Goal: Transaction & Acquisition: Purchase product/service

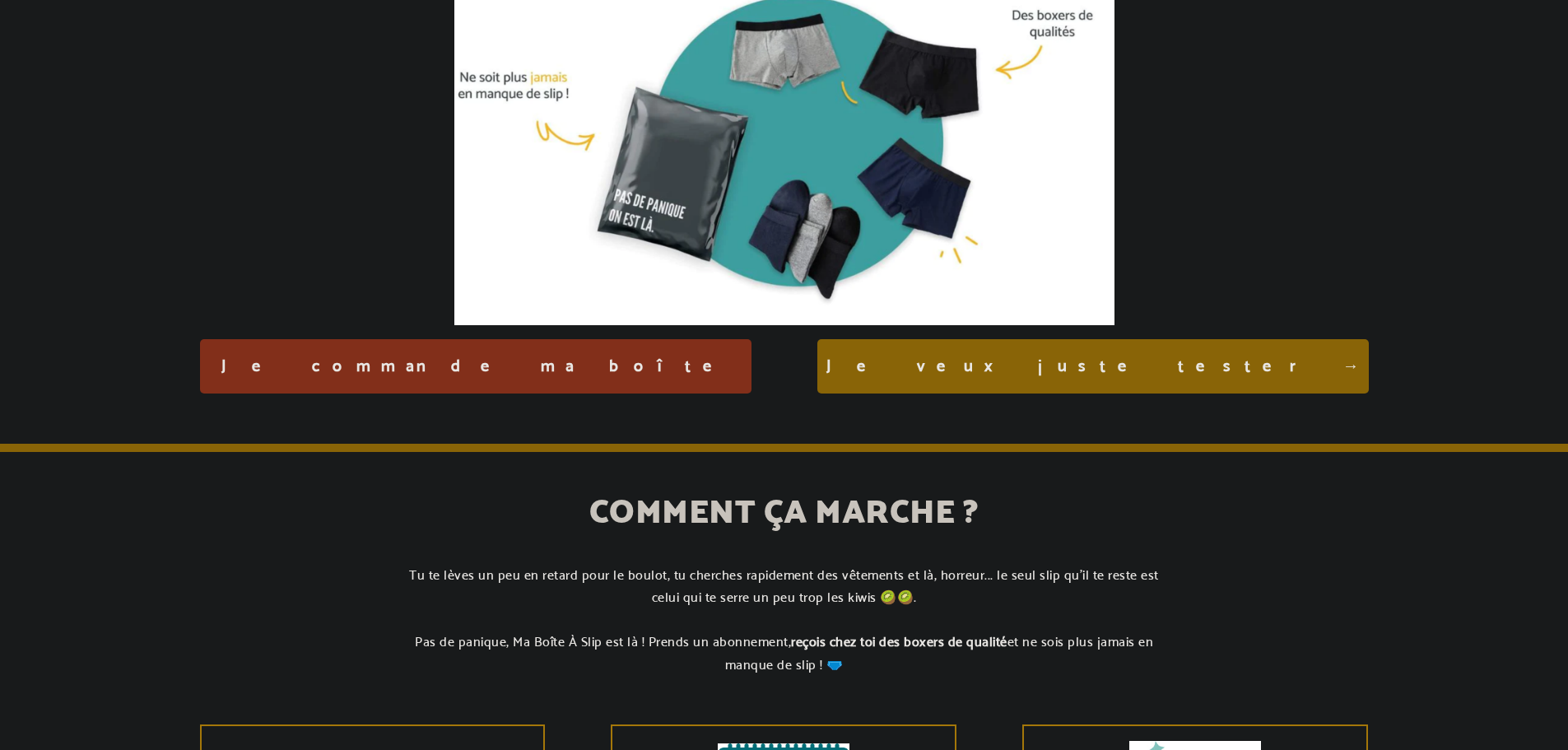
scroll to position [247, 0]
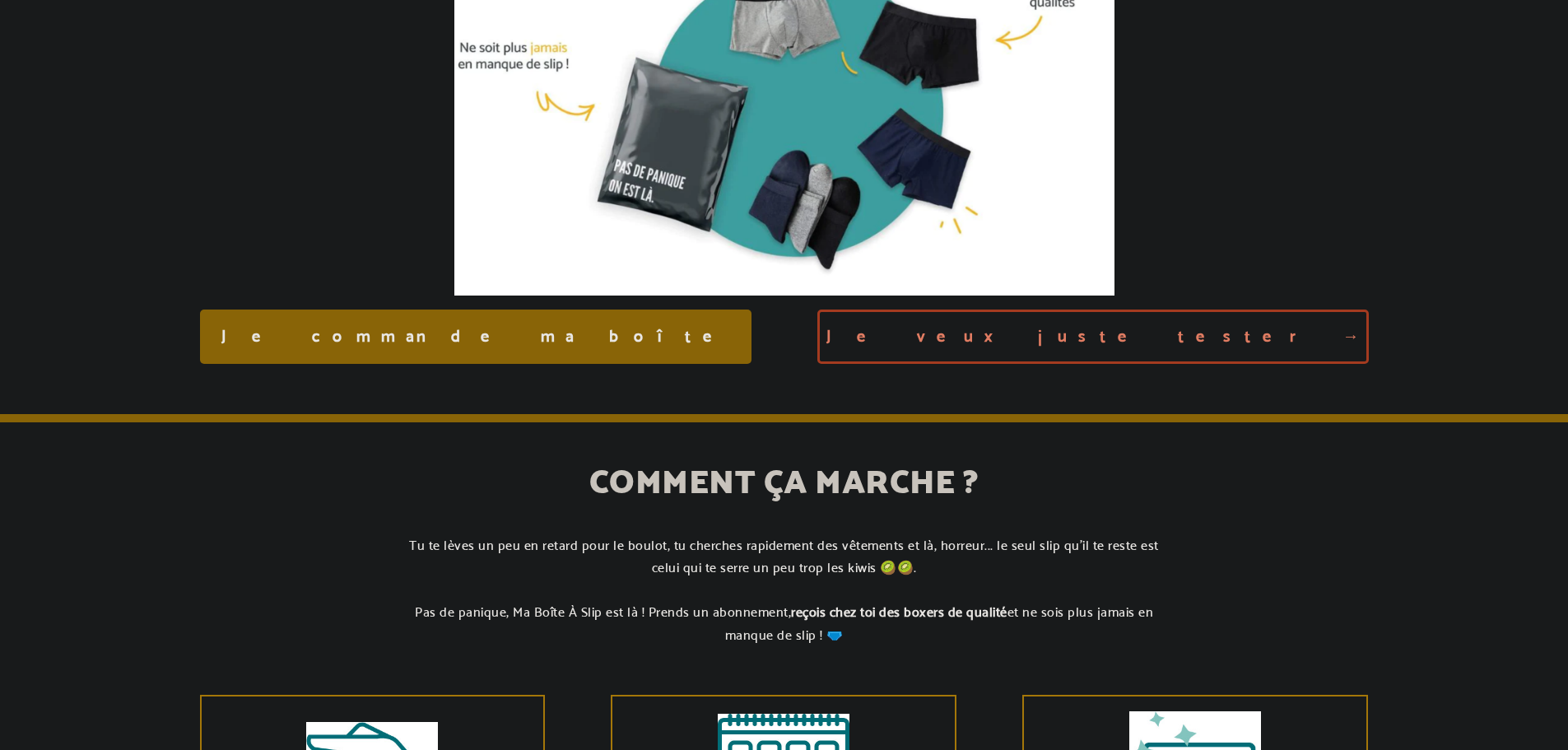
click at [651, 356] on link "Je commande ma boîte" at bounding box center [476, 337] width 551 height 54
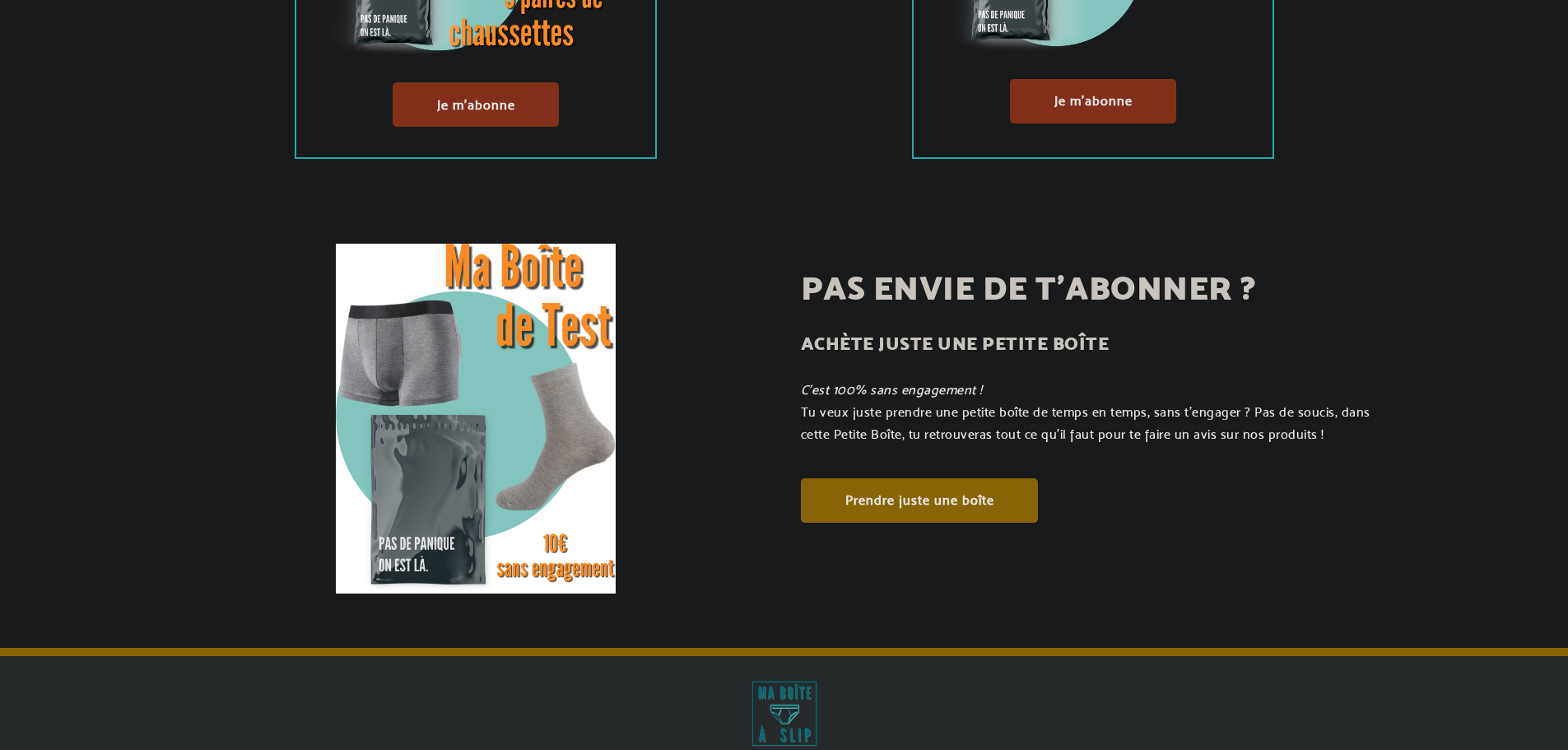
scroll to position [576, 0]
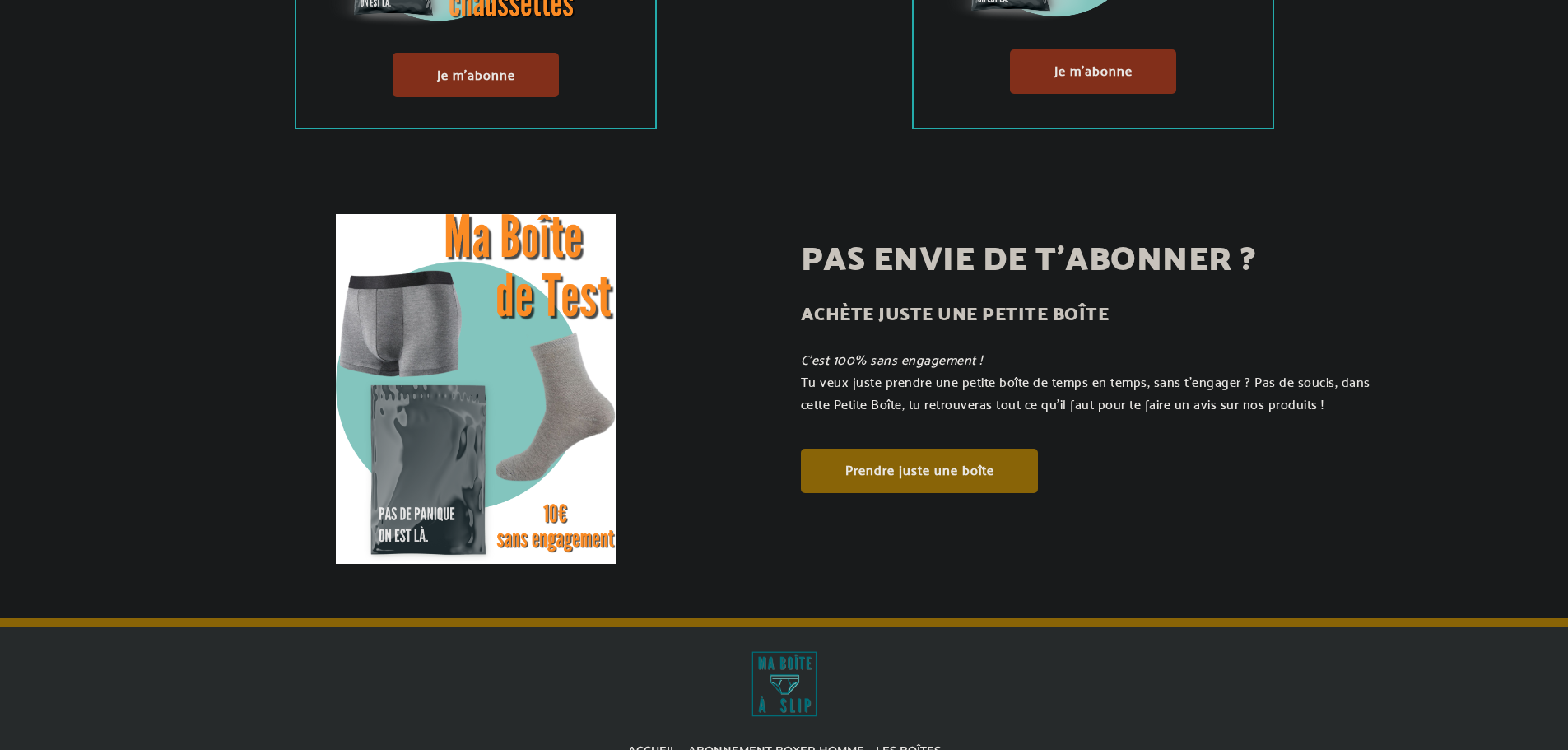
click at [895, 459] on link "Prendre juste une boîte" at bounding box center [919, 471] width 237 height 44
